Goal: Task Accomplishment & Management: Manage account settings

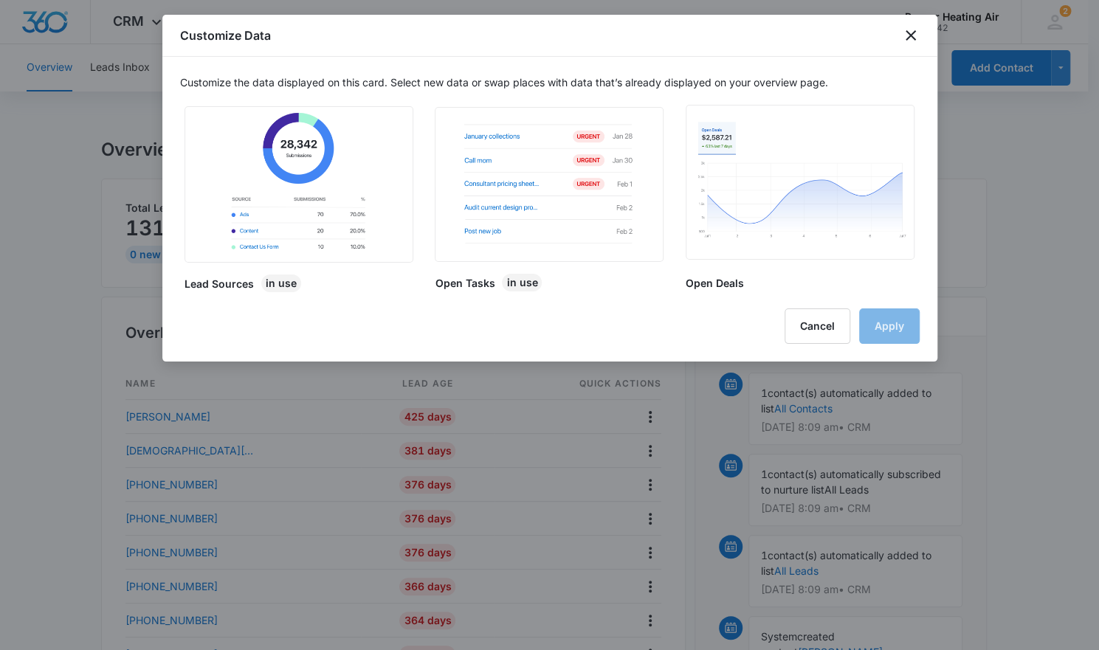
click at [683, 502] on div at bounding box center [549, 325] width 1099 height 650
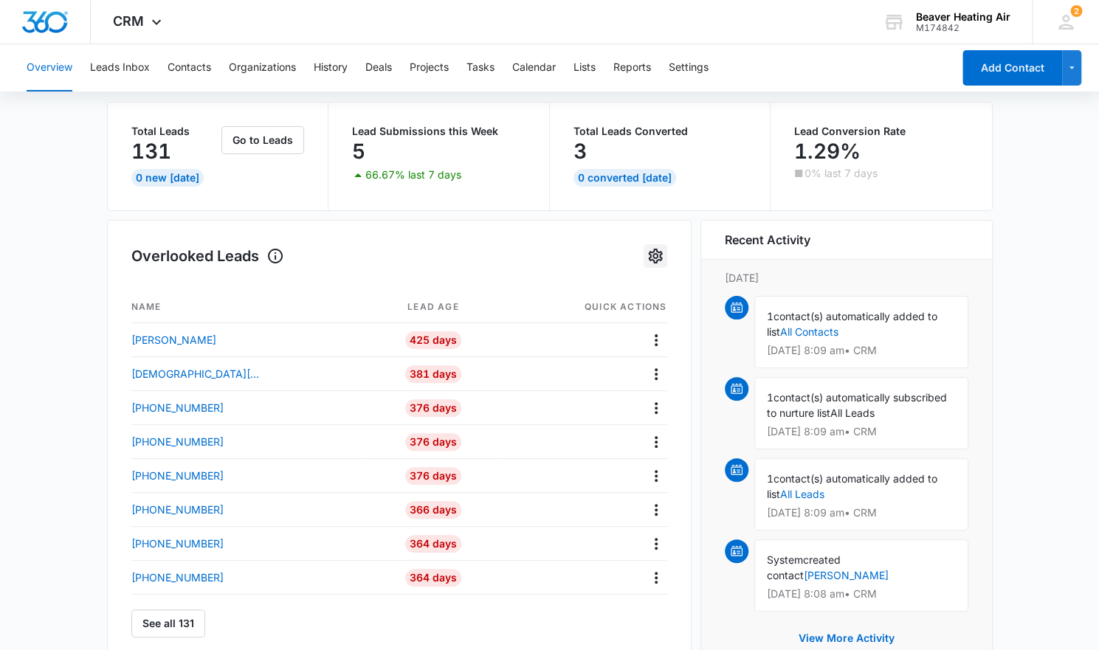
scroll to position [59, 0]
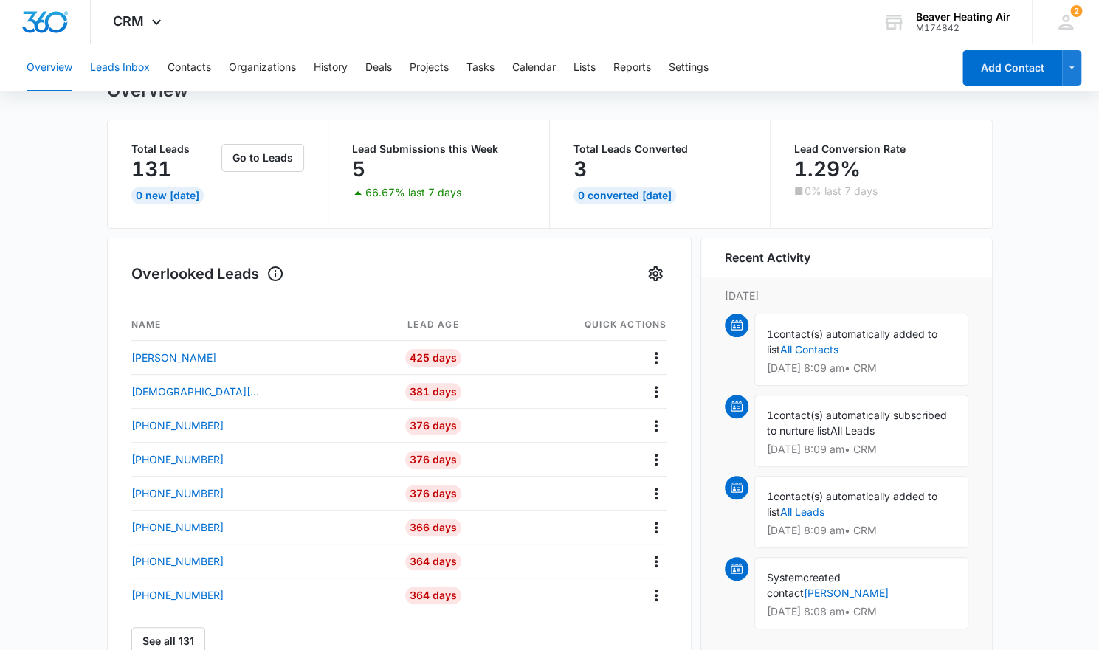
click at [128, 70] on button "Leads Inbox" at bounding box center [120, 67] width 60 height 47
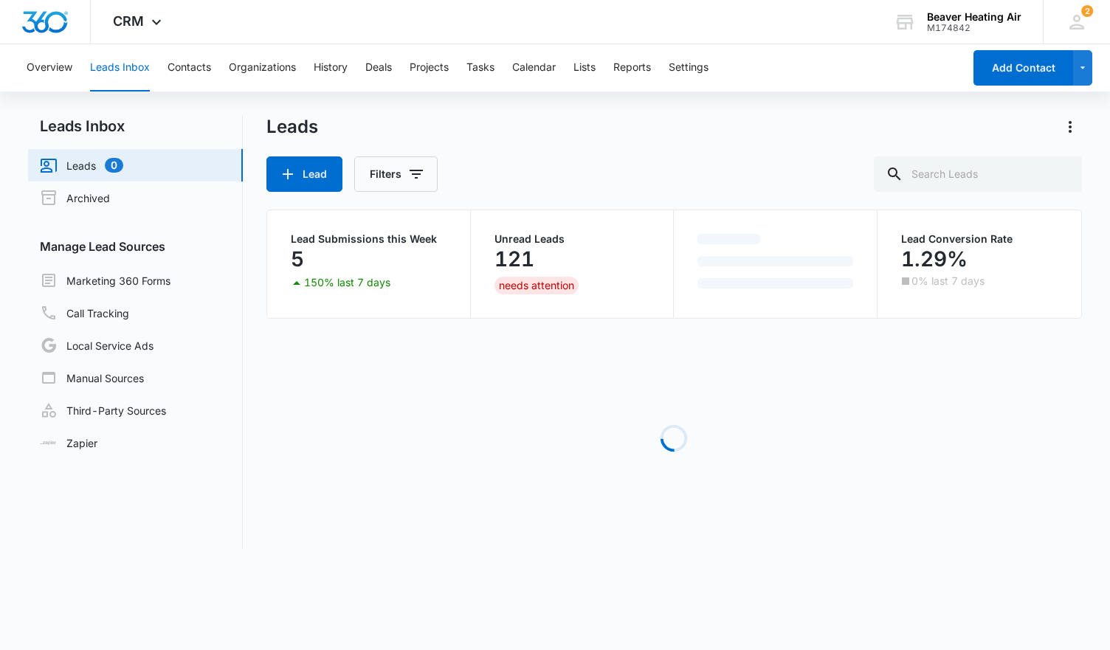
click at [529, 284] on div "needs attention" at bounding box center [536, 286] width 84 height 18
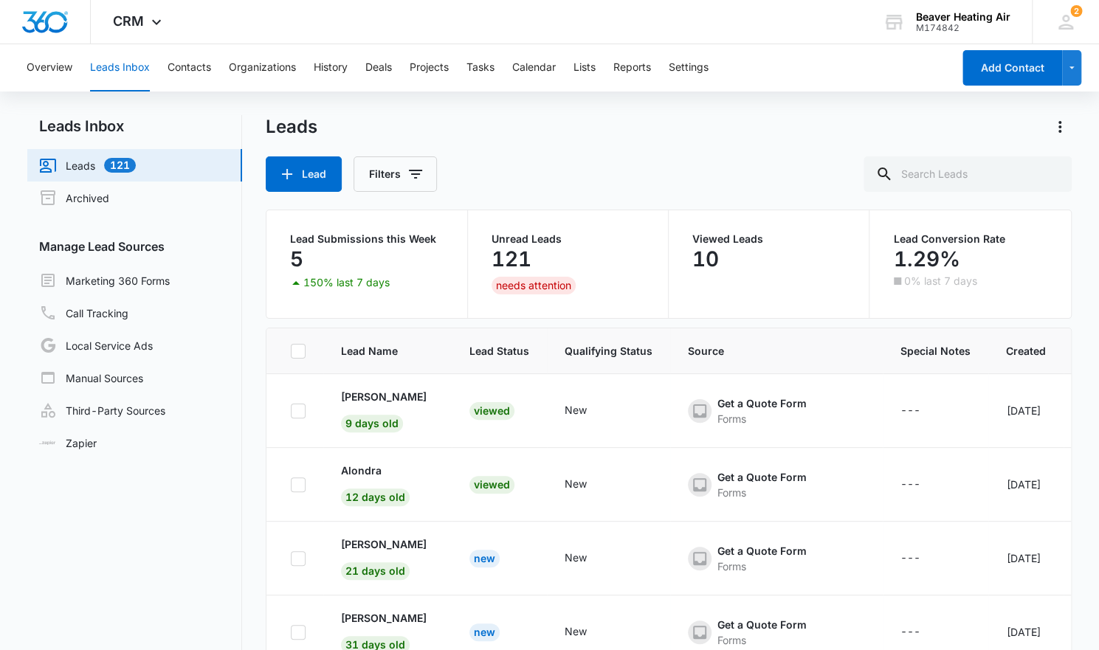
click at [299, 354] on icon at bounding box center [298, 351] width 13 height 13
click at [291, 351] on input "checkbox" at bounding box center [290, 351] width 1 height 1
checkbox input "true"
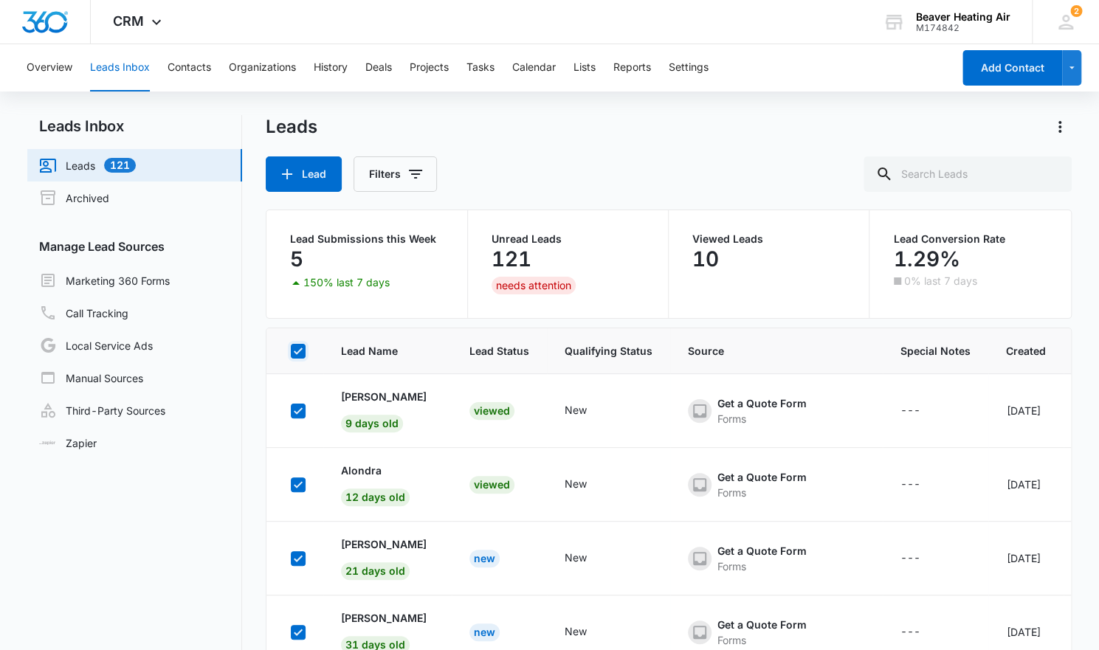
checkbox input "true"
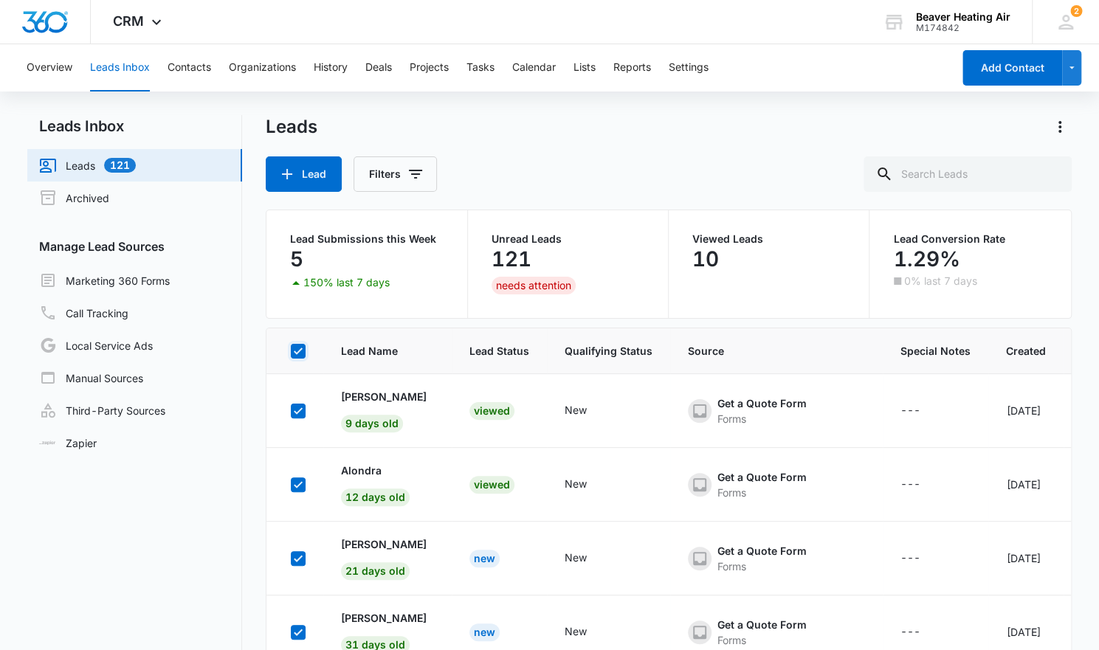
checkbox input "true"
click at [301, 413] on icon at bounding box center [298, 410] width 13 height 13
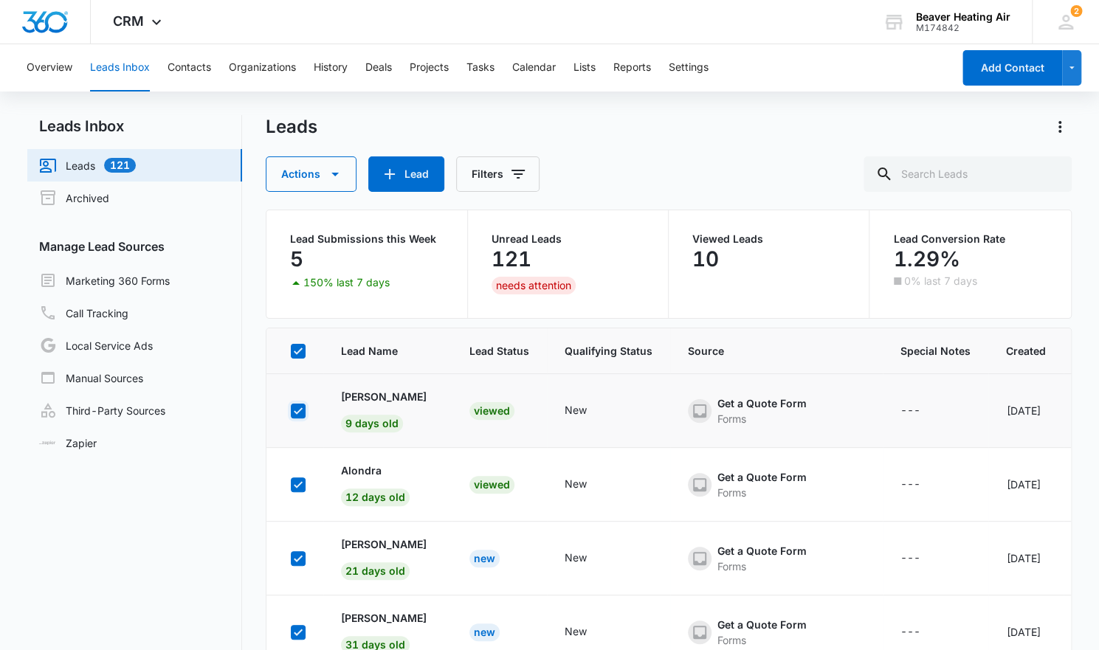
click at [291, 411] on input "checkbox" at bounding box center [290, 410] width 1 height 1
checkbox input "false"
click at [298, 482] on icon at bounding box center [298, 484] width 13 height 13
click at [291, 484] on input "checkbox" at bounding box center [290, 484] width 1 height 1
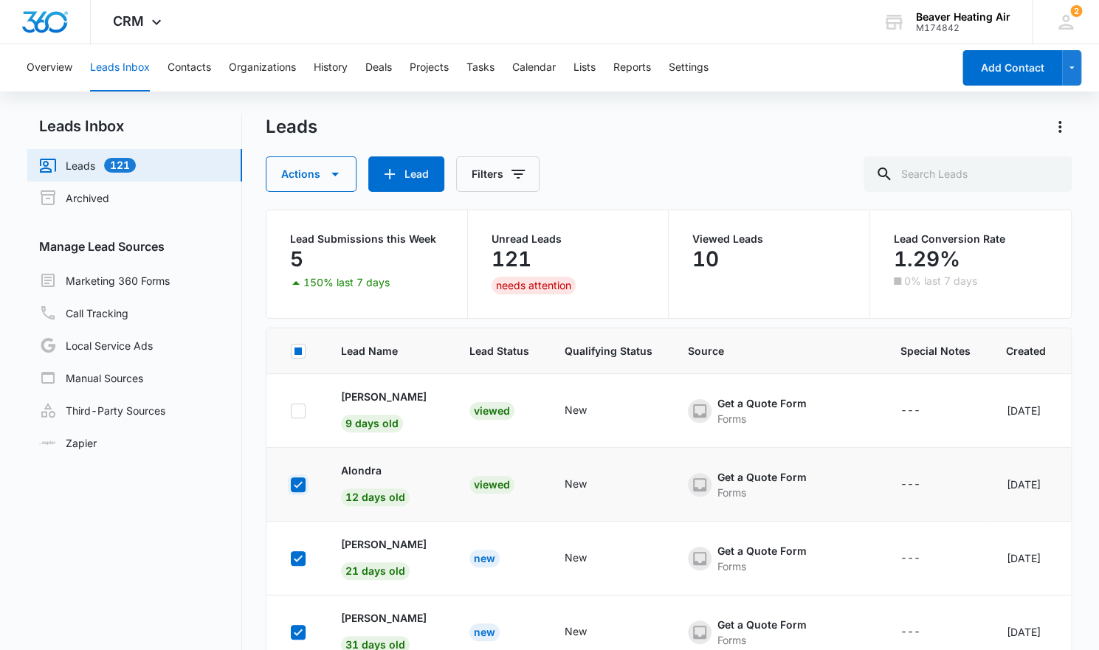
checkbox input "false"
click at [297, 556] on icon at bounding box center [298, 558] width 13 height 13
click at [291, 558] on input "checkbox" at bounding box center [290, 558] width 1 height 1
checkbox input "false"
click at [295, 632] on icon at bounding box center [298, 632] width 9 height 7
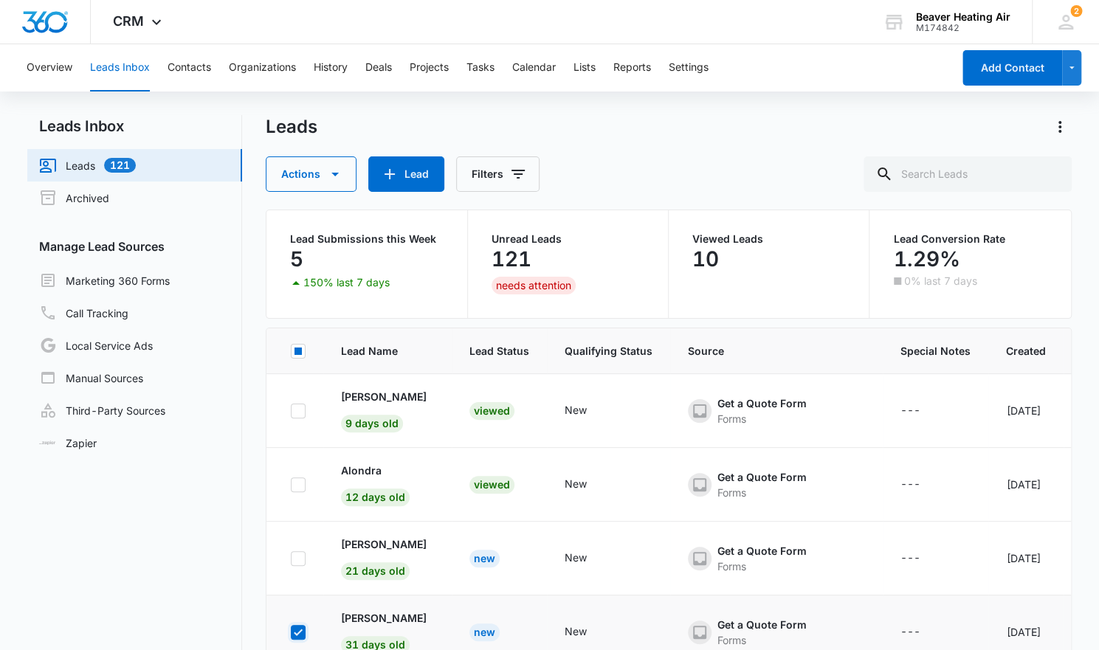
click at [291, 632] on input "checkbox" at bounding box center [290, 632] width 1 height 1
checkbox input "false"
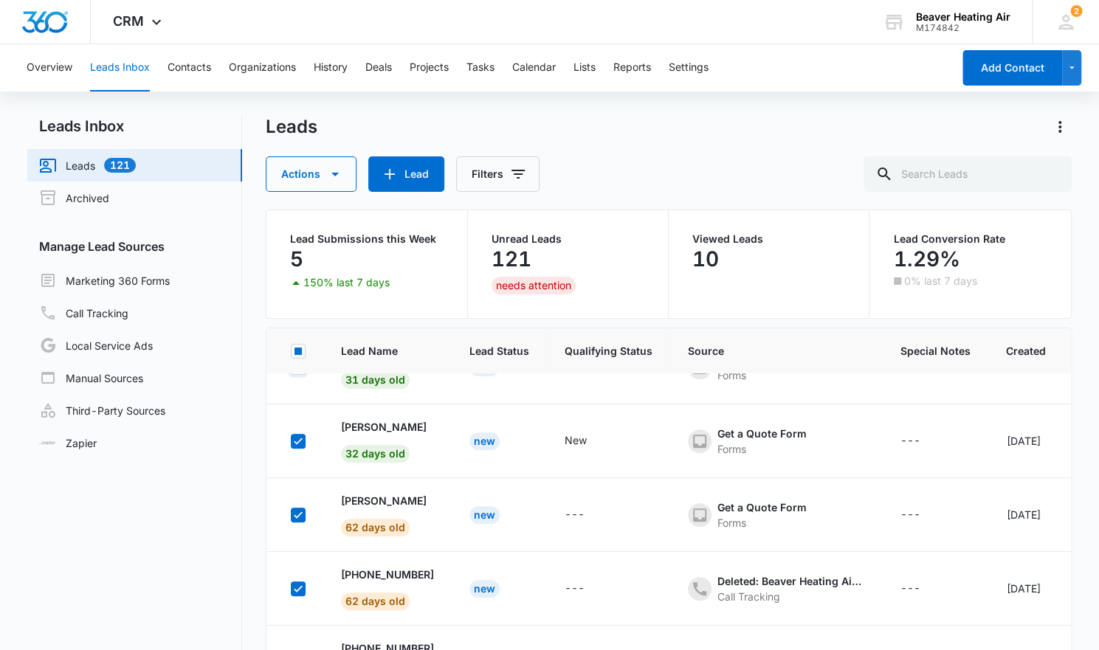
scroll to position [272, 0]
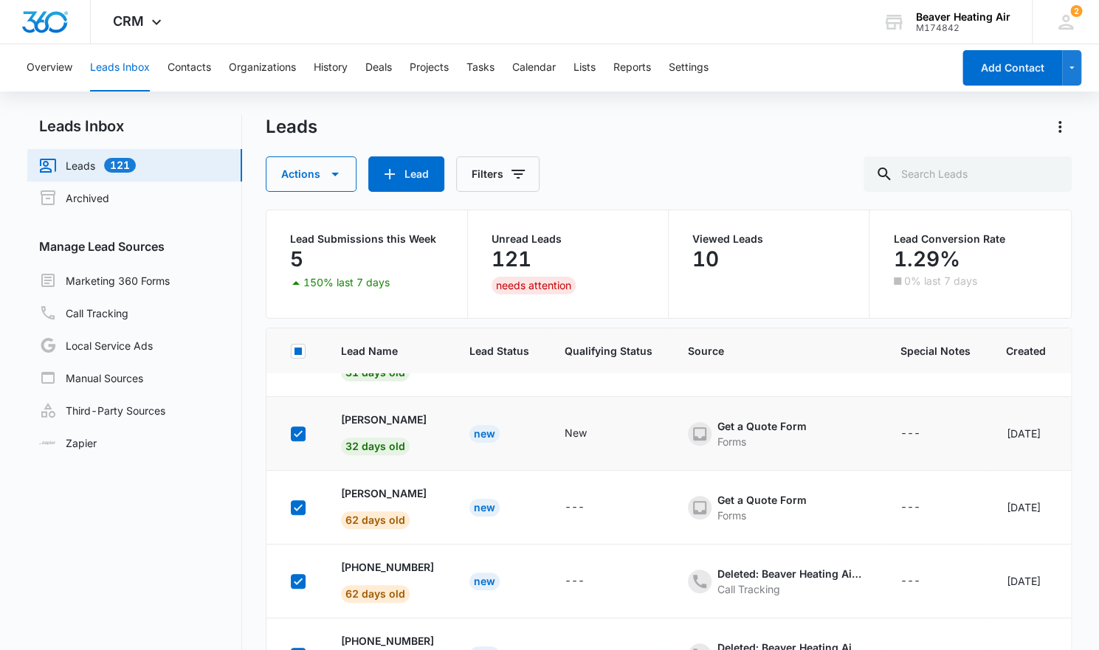
click at [297, 430] on icon at bounding box center [298, 433] width 13 height 13
click at [291, 433] on input "checkbox" at bounding box center [290, 433] width 1 height 1
checkbox input "false"
click at [1061, 132] on icon "Actions" at bounding box center [1060, 127] width 18 height 18
click at [741, 144] on div "Leads Export Actions Lead Filters" at bounding box center [669, 153] width 806 height 77
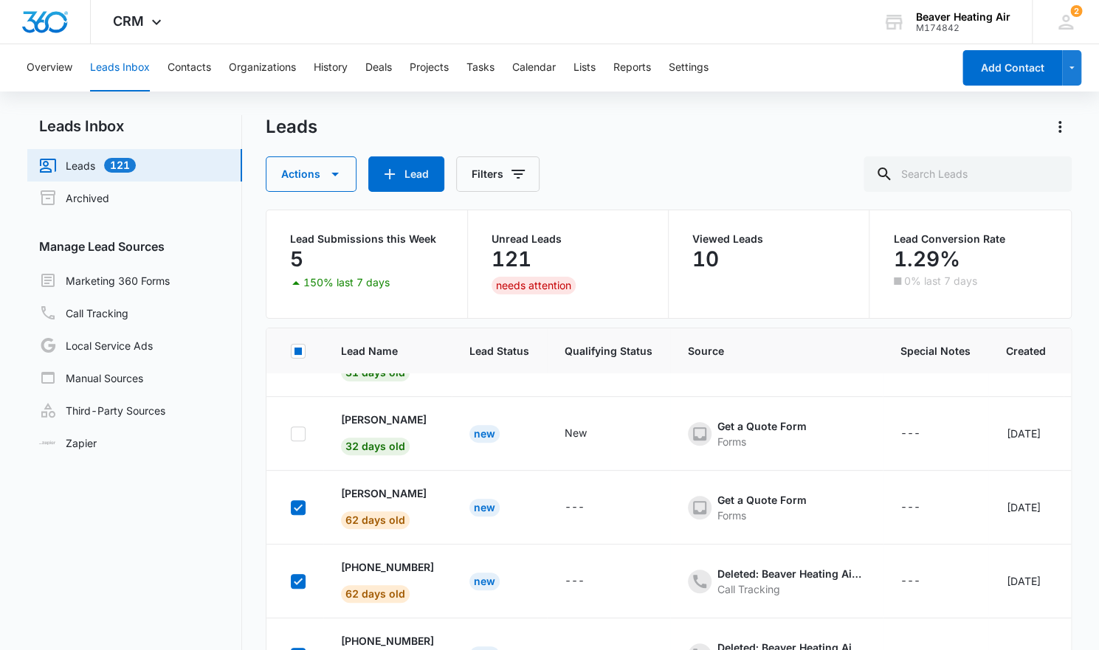
scroll to position [116, 0]
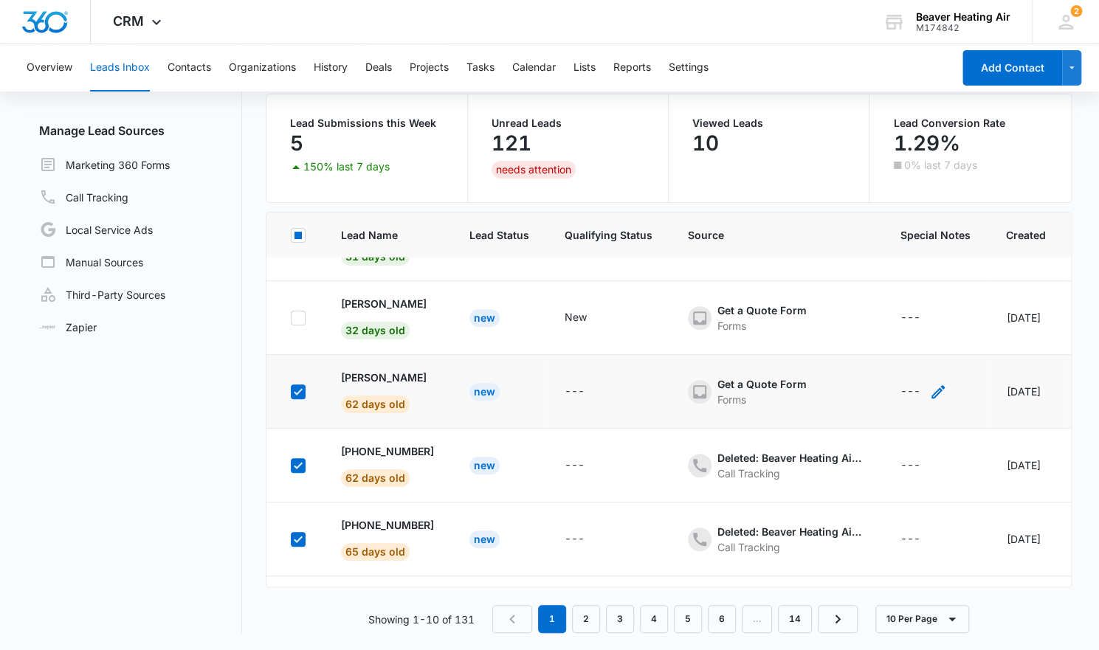
click at [900, 383] on div "---" at bounding box center [910, 392] width 20 height 18
click at [905, 339] on button "Cancel" at bounding box center [926, 341] width 52 height 28
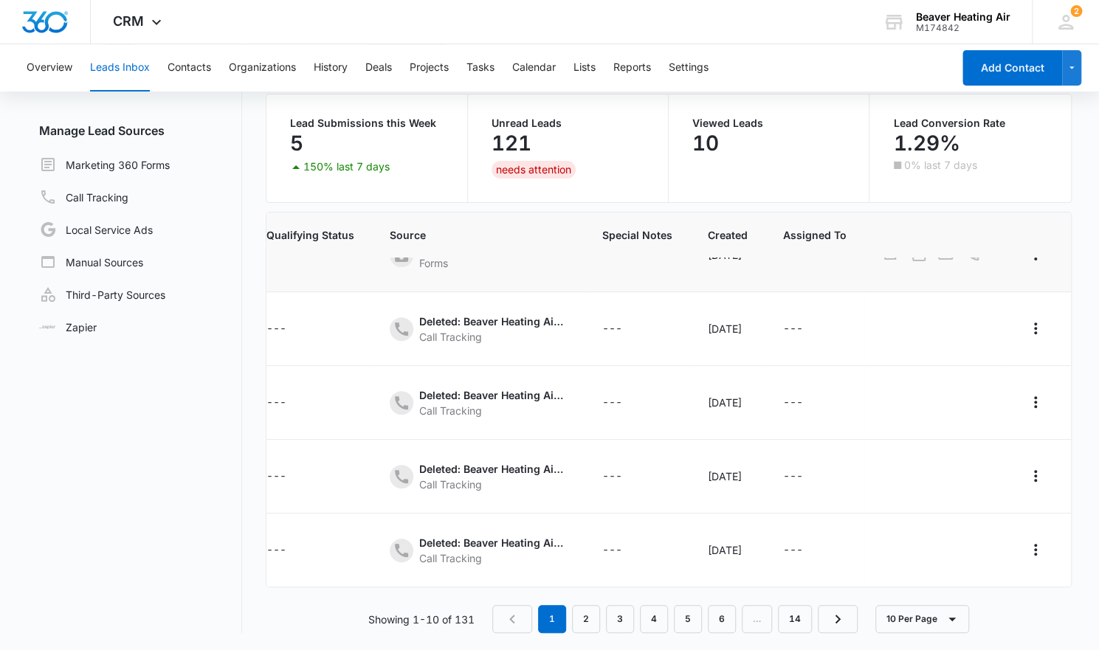
scroll to position [403, 319]
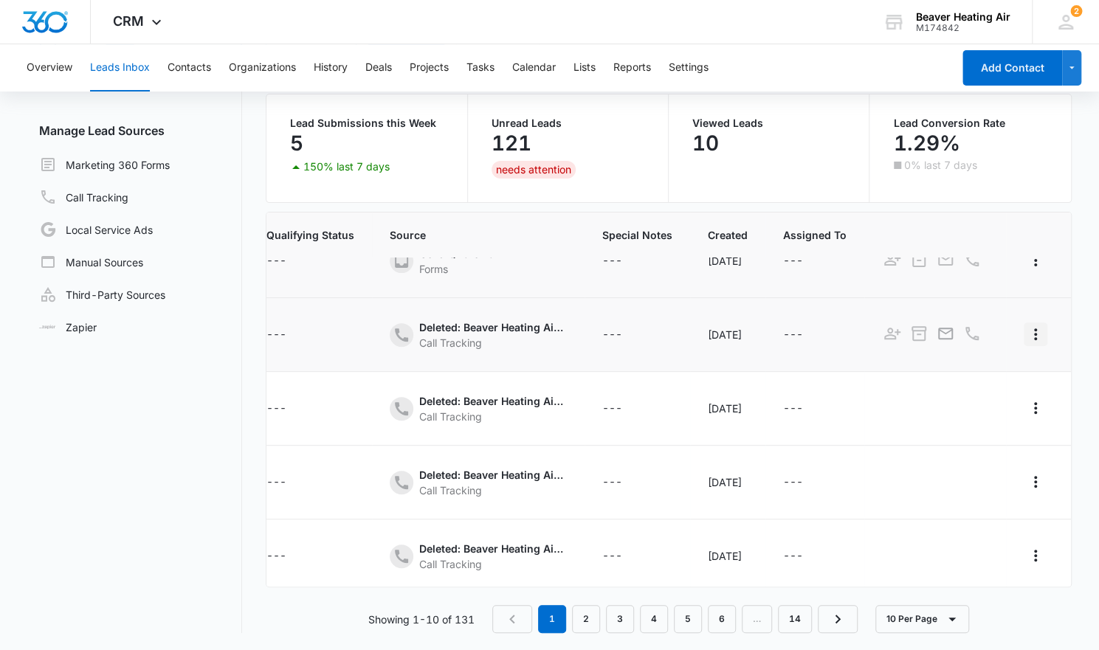
click at [1027, 337] on icon "Actions" at bounding box center [1036, 334] width 18 height 18
click at [938, 390] on div "Archive" at bounding box center [962, 395] width 76 height 10
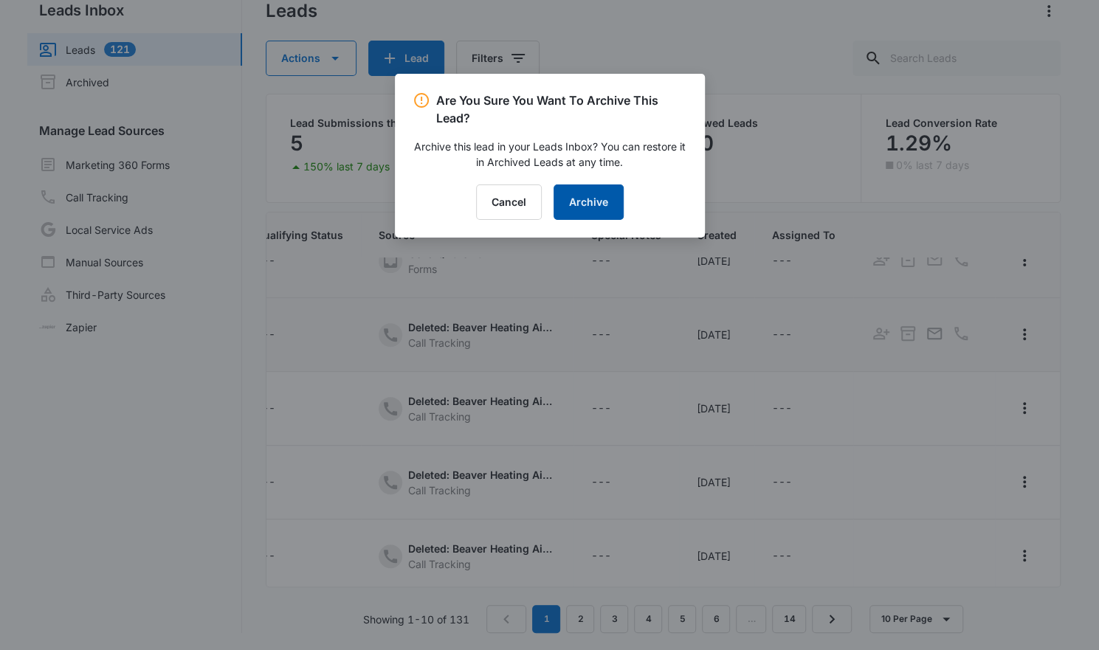
click at [599, 203] on button "Archive" at bounding box center [589, 202] width 70 height 35
checkbox input "false"
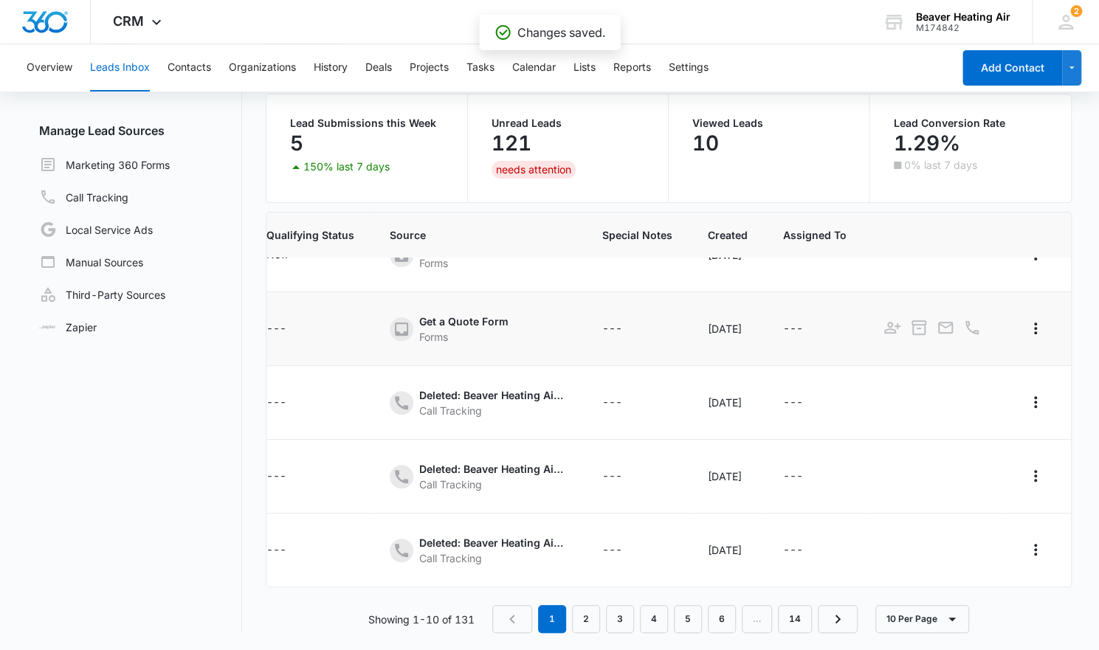
scroll to position [343, 0]
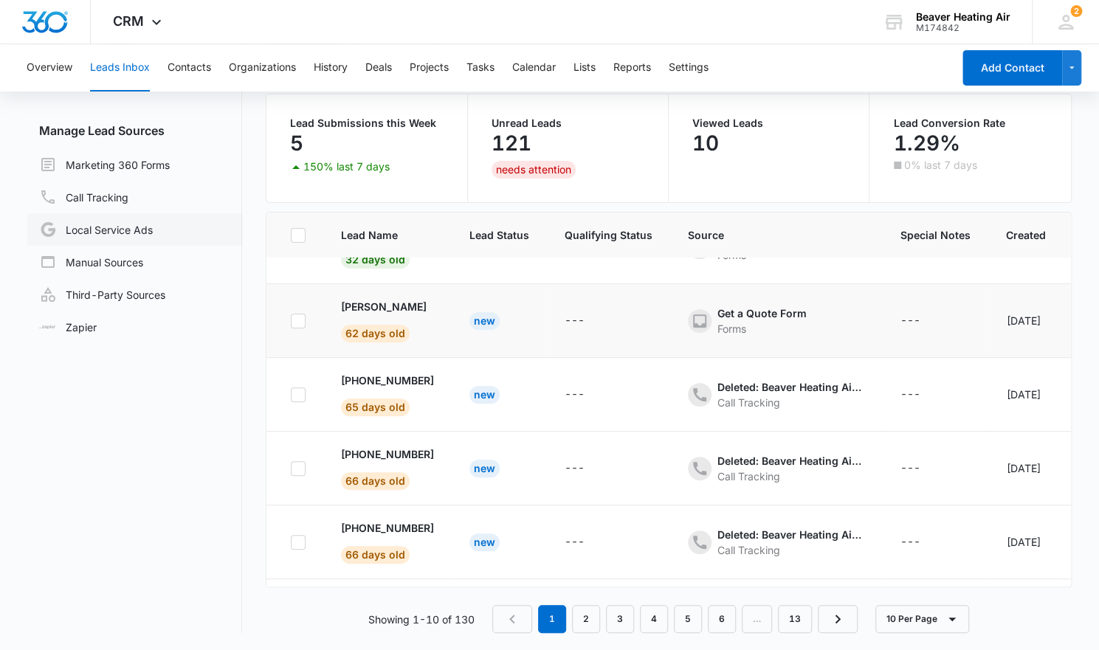
click at [103, 228] on link "Local Service Ads" at bounding box center [96, 230] width 114 height 18
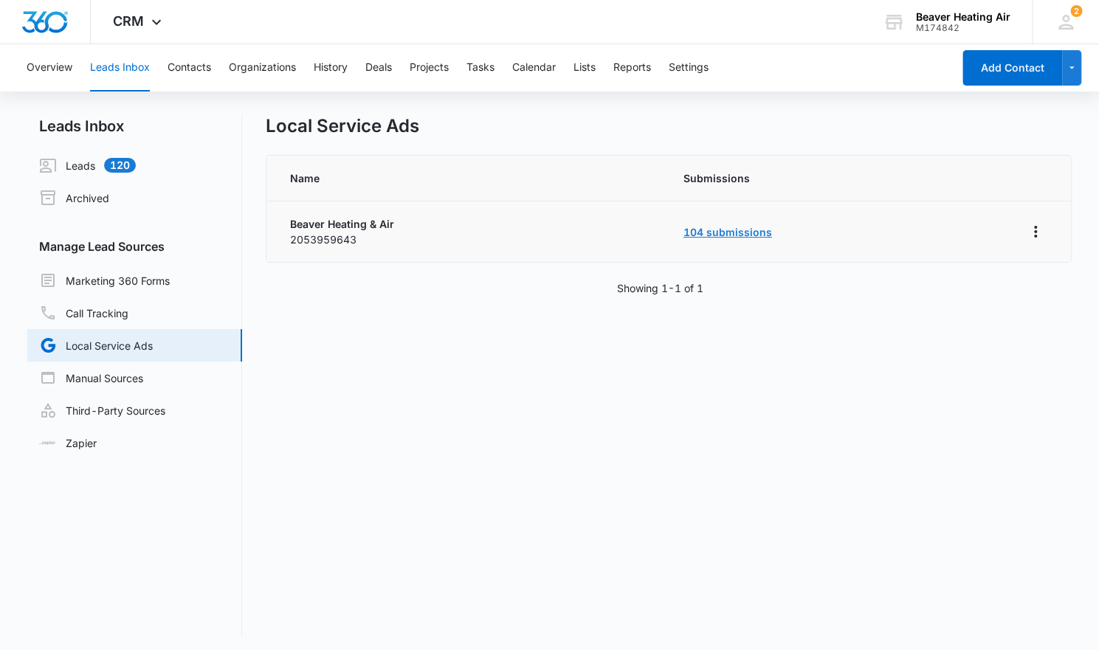
click at [712, 227] on link "104 submissions" at bounding box center [727, 232] width 89 height 13
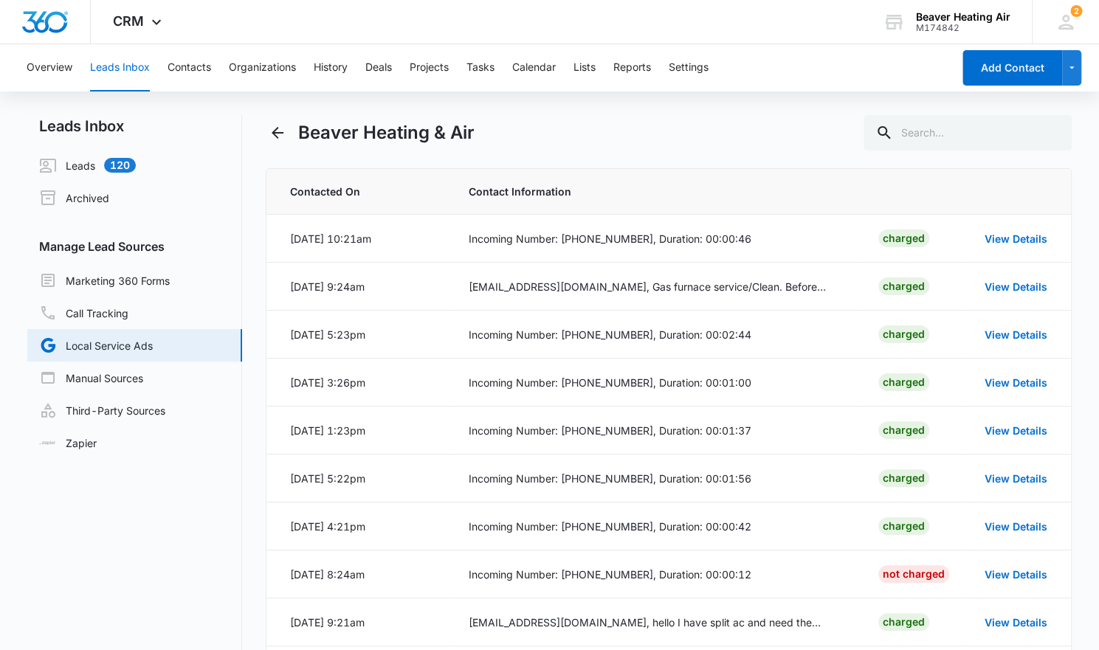
scroll to position [123, 0]
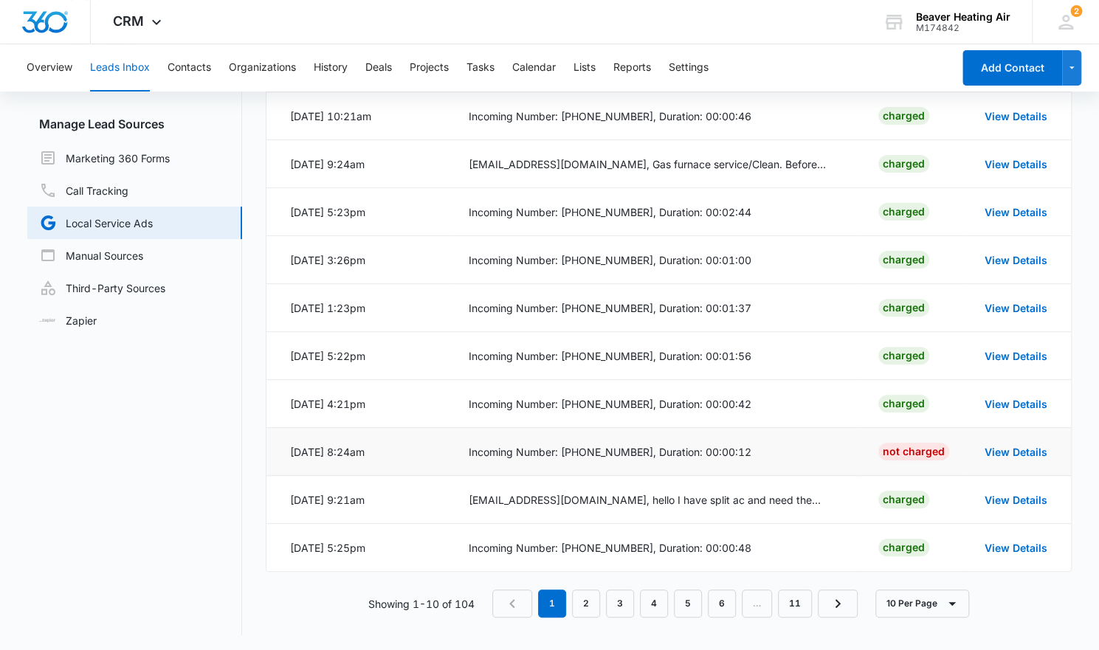
click at [1011, 455] on div "View Details" at bounding box center [1016, 451] width 63 height 15
click at [1010, 451] on link "View Details" at bounding box center [1016, 452] width 63 height 13
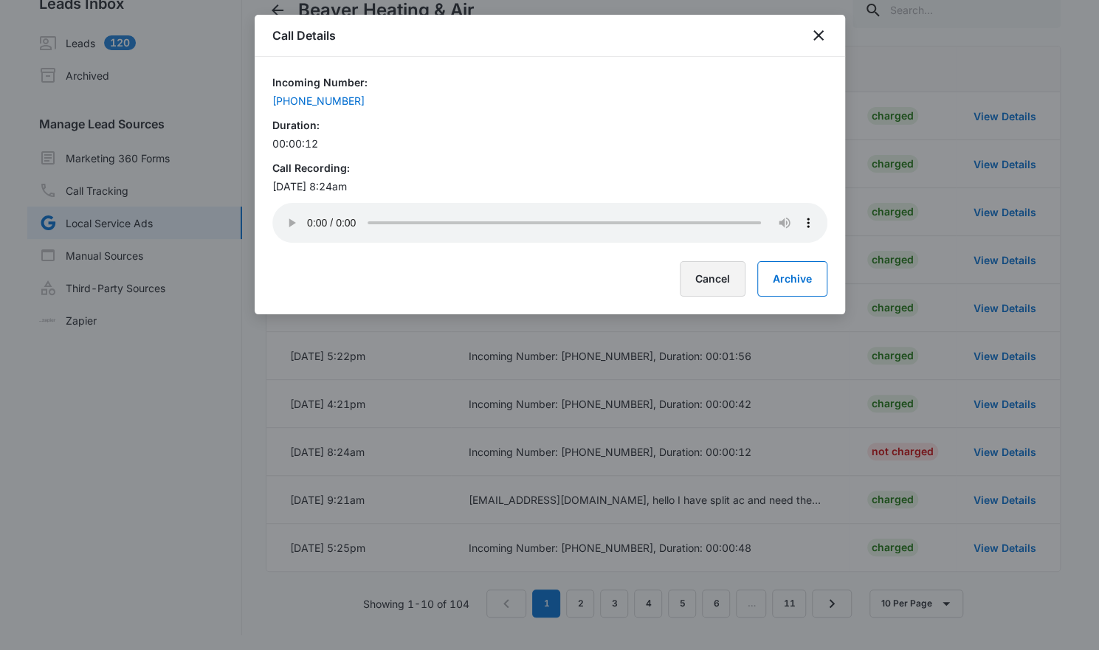
click at [709, 280] on button "Cancel" at bounding box center [713, 278] width 66 height 35
